Goal: Information Seeking & Learning: Learn about a topic

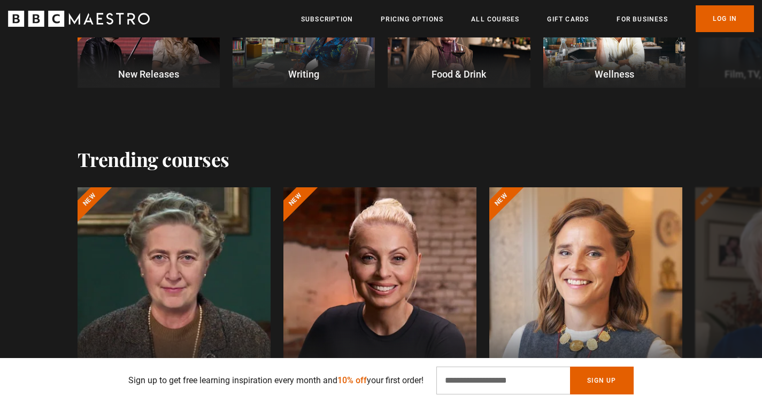
scroll to position [363, 0]
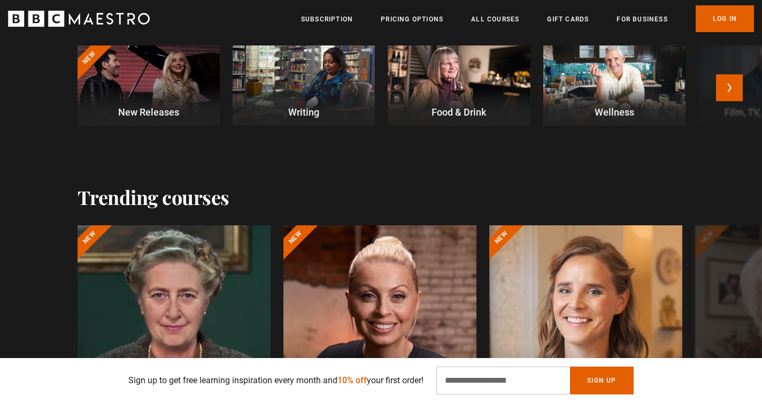
click at [139, 94] on div at bounding box center [149, 85] width 142 height 80
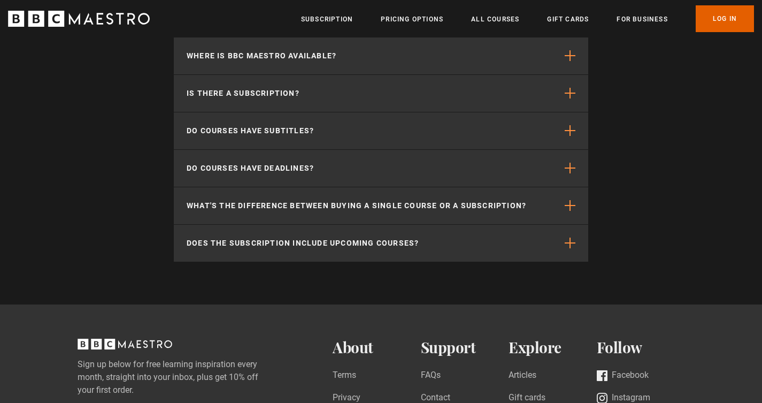
scroll to position [1667, 0]
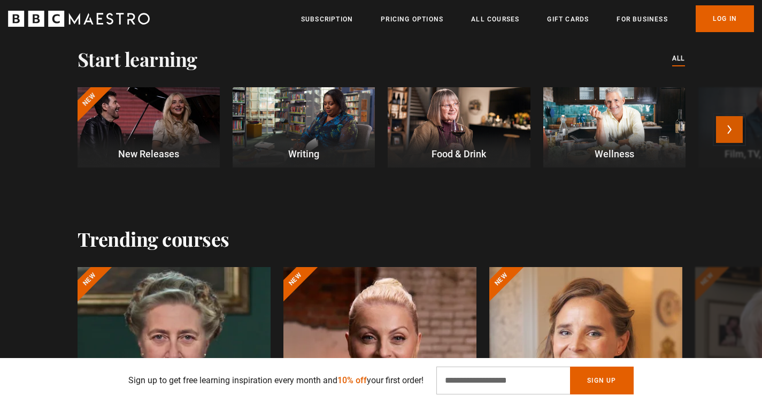
click at [735, 129] on button "Next" at bounding box center [729, 129] width 27 height 27
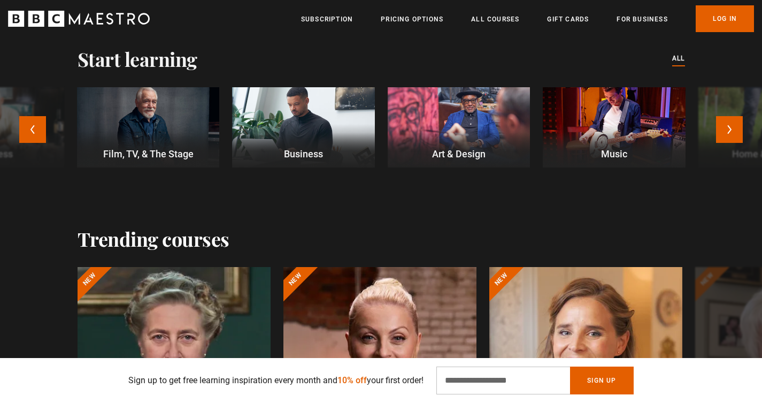
click at [134, 103] on div at bounding box center [148, 127] width 142 height 80
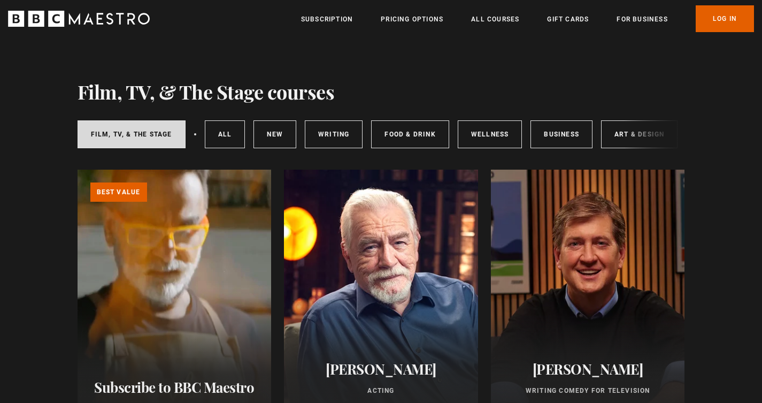
click at [633, 131] on div "Film, TV, & The Stage All courses New courses Writing Food & Drink Wellness Bus…" at bounding box center [382, 134] width 608 height 36
click at [629, 134] on div "Film, TV, & The Stage All courses New courses Writing Food & Drink Wellness Bus…" at bounding box center [382, 134] width 608 height 36
click at [603, 135] on link "Art & Design" at bounding box center [639, 134] width 77 height 28
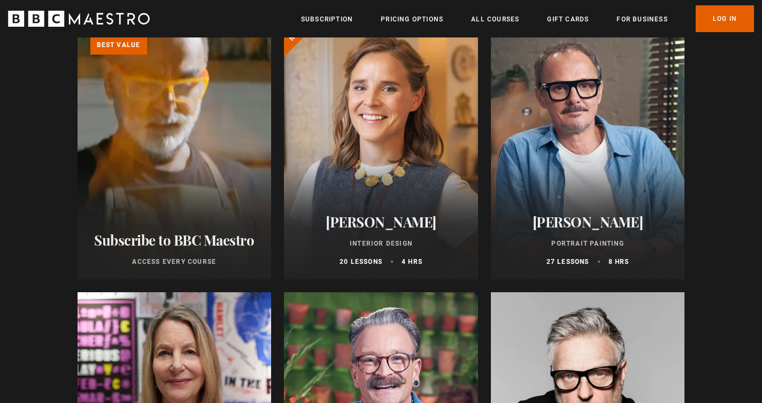
scroll to position [153, 0]
